Goal: Find contact information: Find contact information

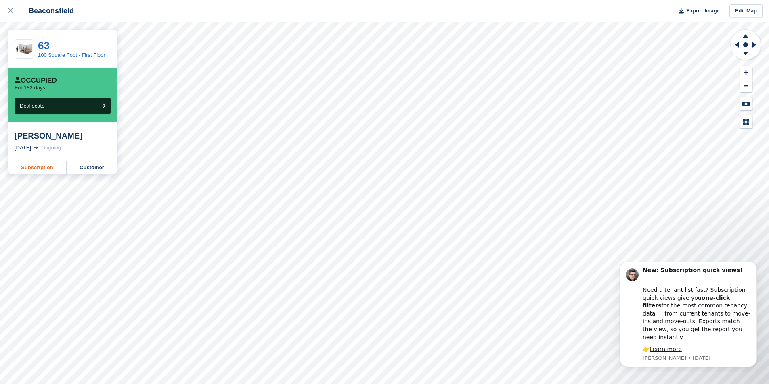
click at [42, 170] on link "Subscription" at bounding box center [37, 167] width 58 height 13
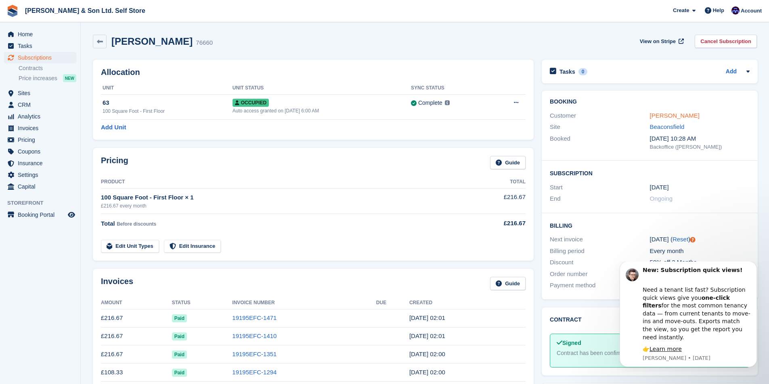
click at [672, 115] on link "[PERSON_NAME]" at bounding box center [674, 115] width 50 height 7
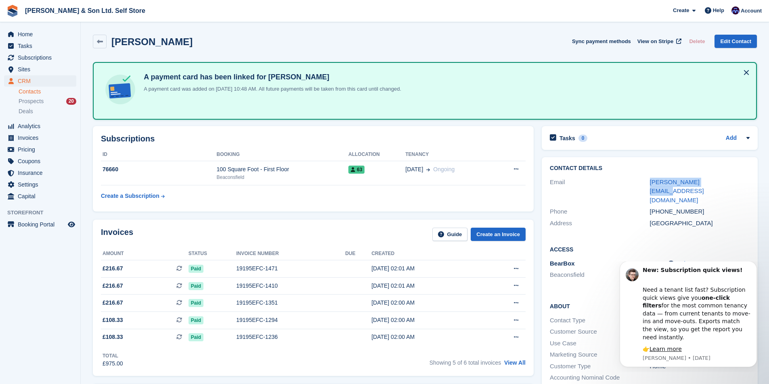
drag, startPoint x: 724, startPoint y: 179, endPoint x: 644, endPoint y: 184, distance: 80.4
click at [644, 184] on div "Email dodd.dodd2@aol.co.uk" at bounding box center [649, 192] width 200 height 30
copy div "dodd.dodd2@aol.co.uk"
drag, startPoint x: 694, startPoint y: 180, endPoint x: 727, endPoint y: 201, distance: 38.5
click at [726, 213] on div "Contact Details Email dodd.dodd2@aol.co.uk Phone +447722136848 Address United K…" at bounding box center [649, 197] width 216 height 80
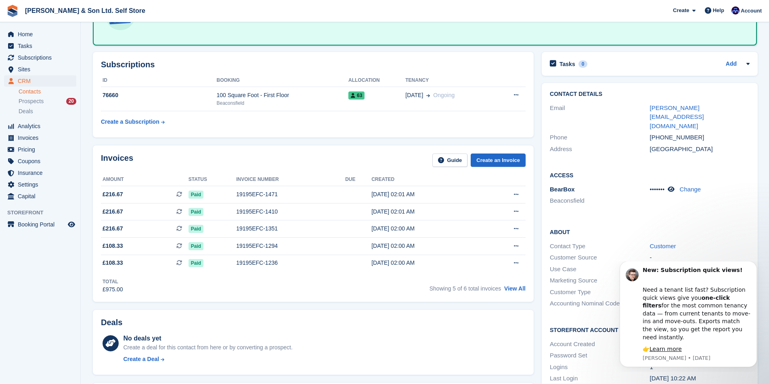
scroll to position [81, 0]
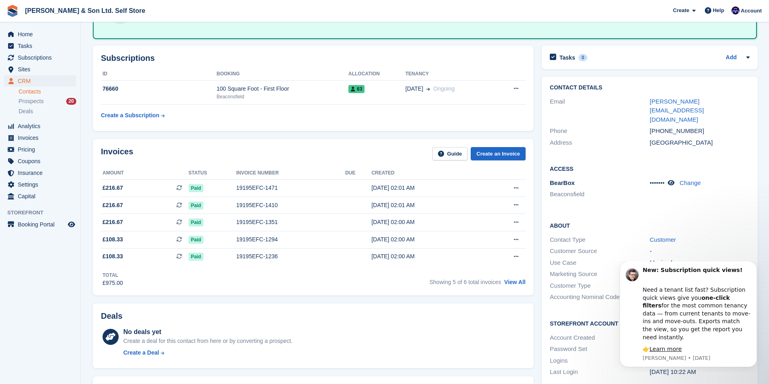
click at [351, 299] on div "Invoices Guide Create an Invoice Amount Status Invoice number Due Created £216.…" at bounding box center [313, 217] width 449 height 165
